Goal: Navigation & Orientation: Understand site structure

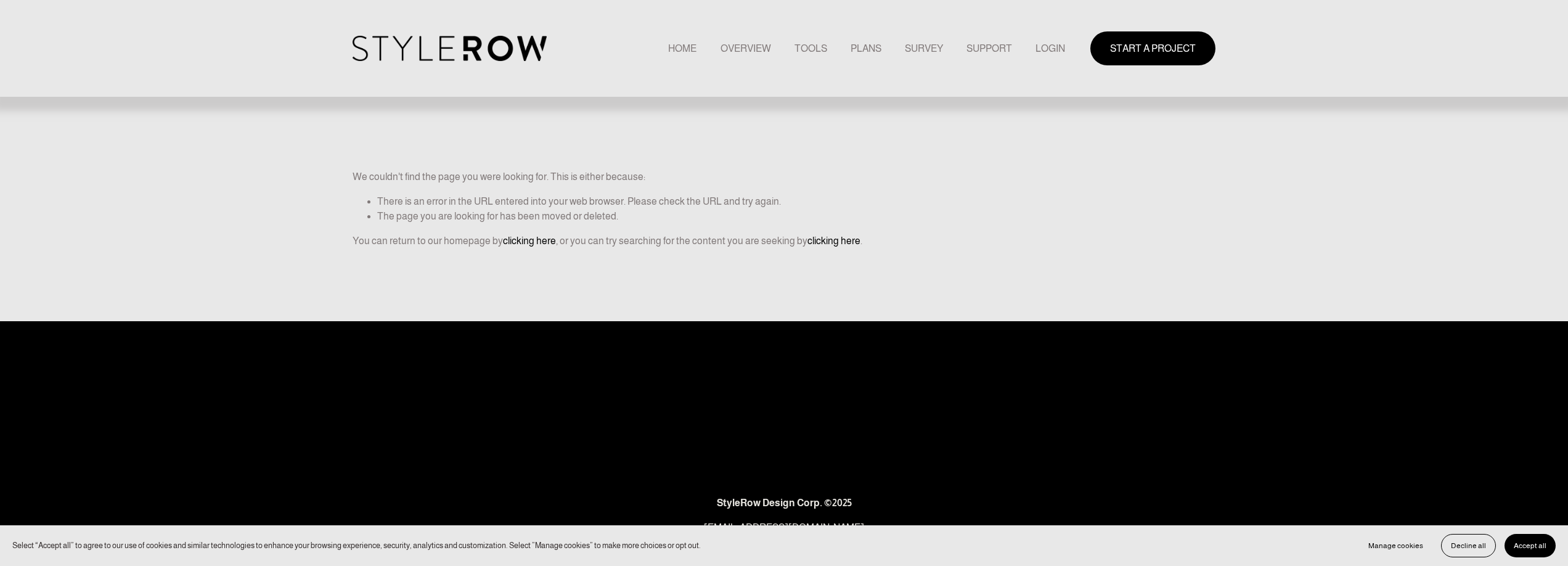
click at [675, 54] on link "HOME" at bounding box center [682, 48] width 29 height 17
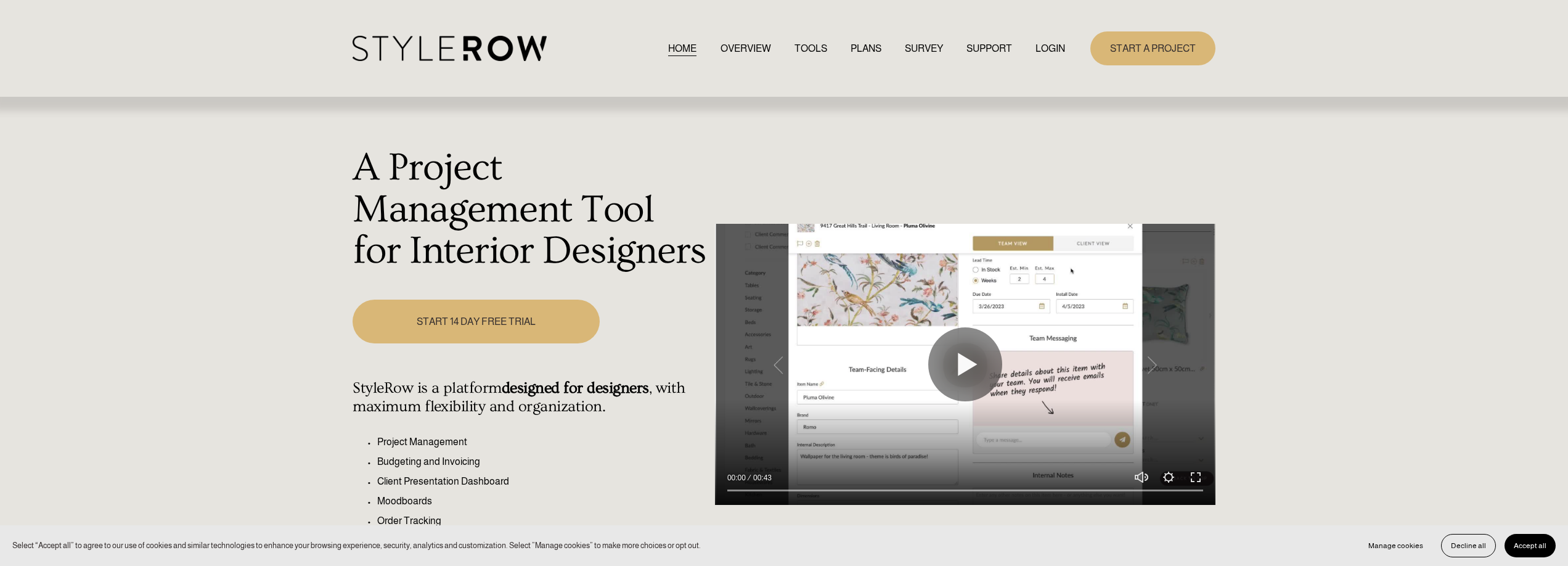
click at [810, 50] on link "TOOLS" at bounding box center [810, 48] width 33 height 17
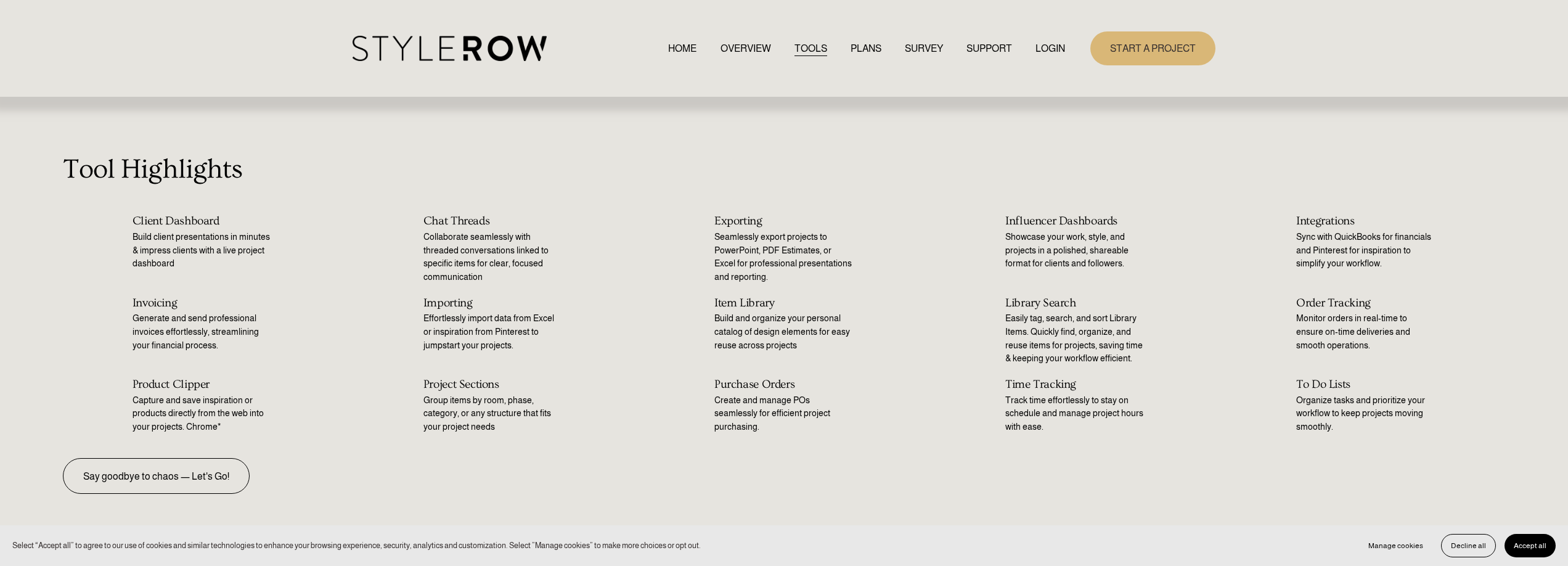
click at [852, 48] on link "PLANS" at bounding box center [866, 48] width 31 height 17
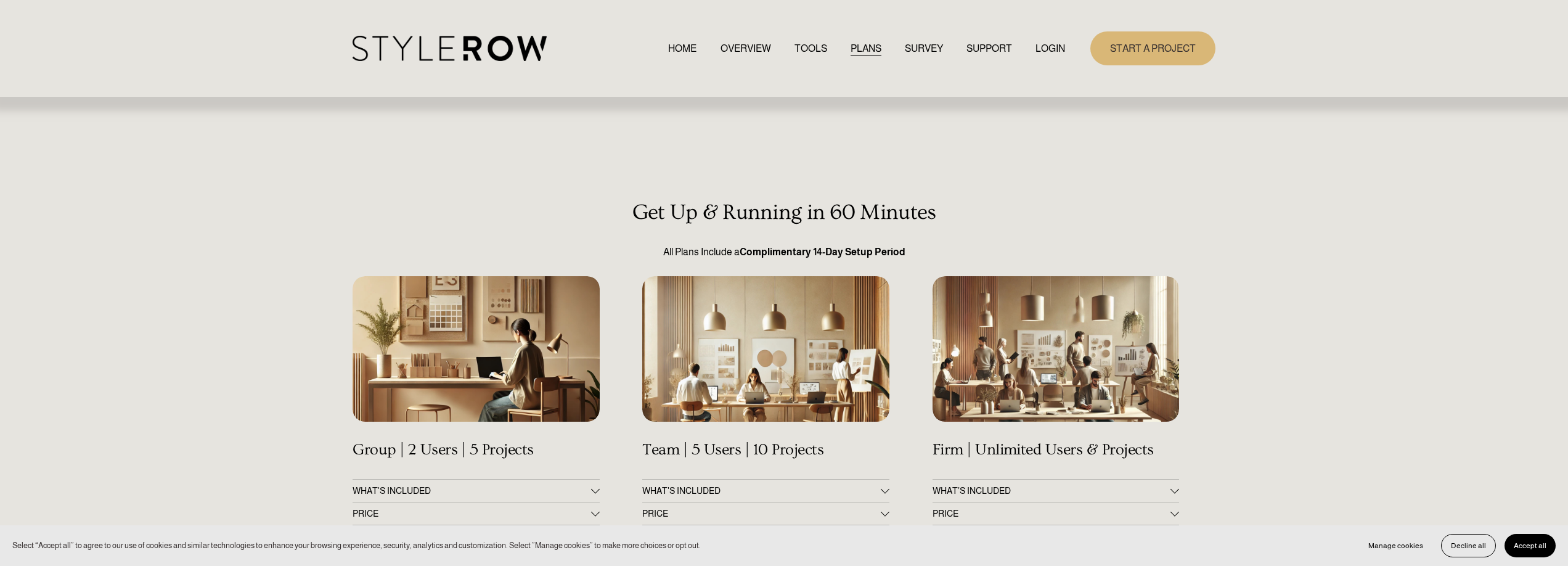
click at [799, 50] on link "TOOLS" at bounding box center [810, 48] width 33 height 17
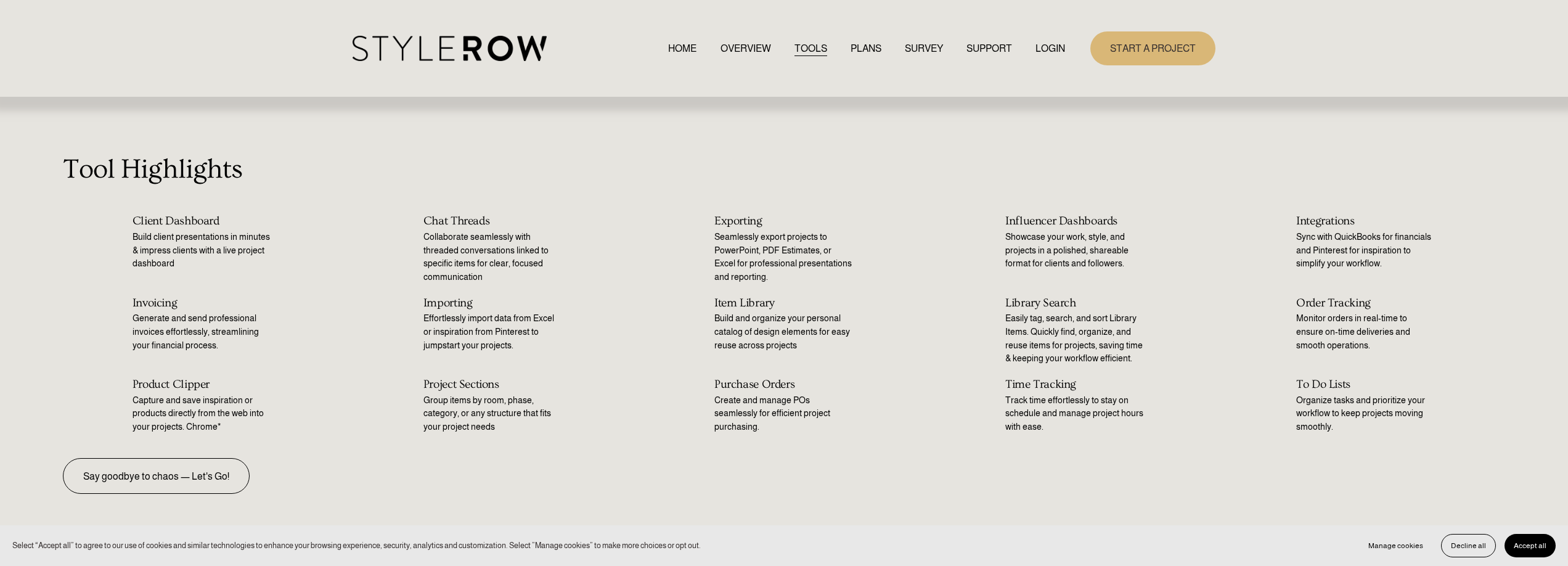
click at [682, 44] on link "HOME" at bounding box center [682, 48] width 29 height 17
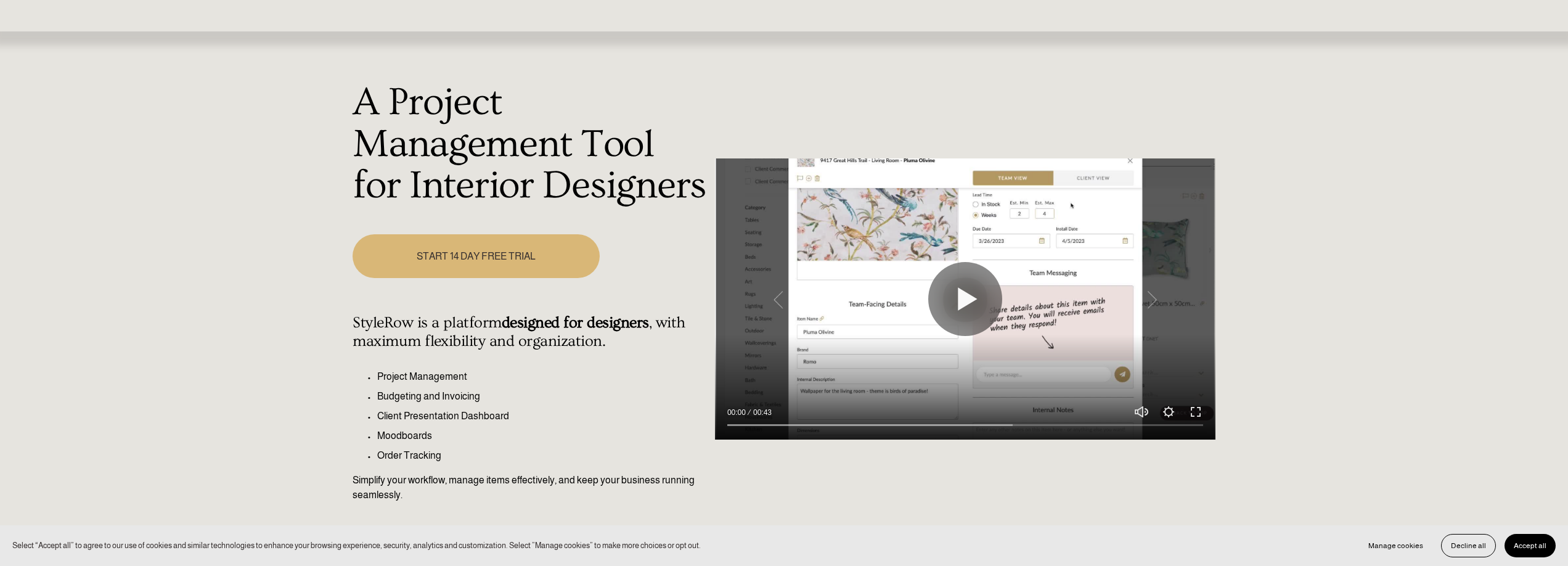
scroll to position [114, 0]
